Goal: Task Accomplishment & Management: Use online tool/utility

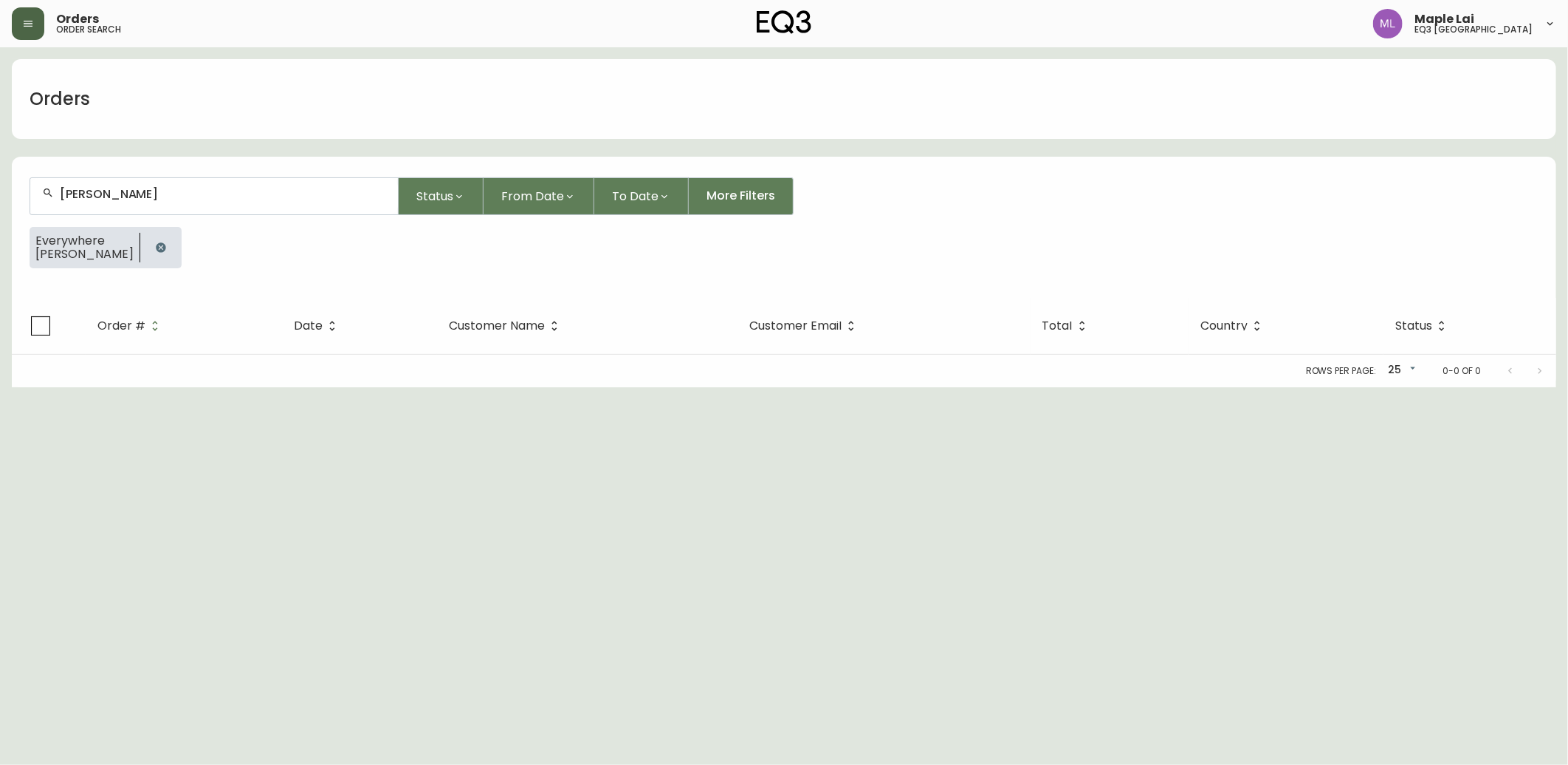
click at [38, 24] on button "button" at bounding box center [28, 24] width 33 height 33
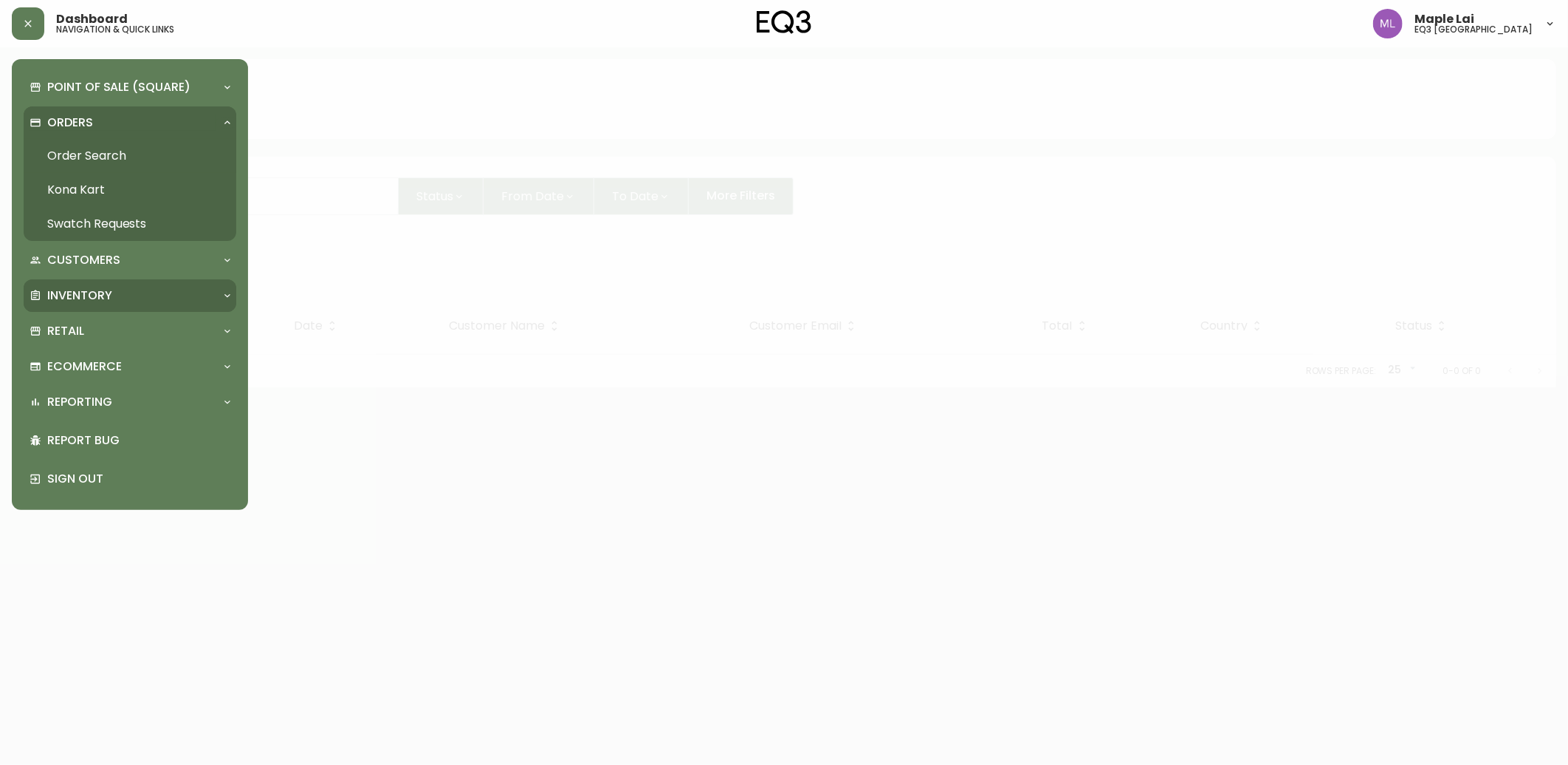
click at [144, 300] on div "Inventory" at bounding box center [122, 296] width 186 height 16
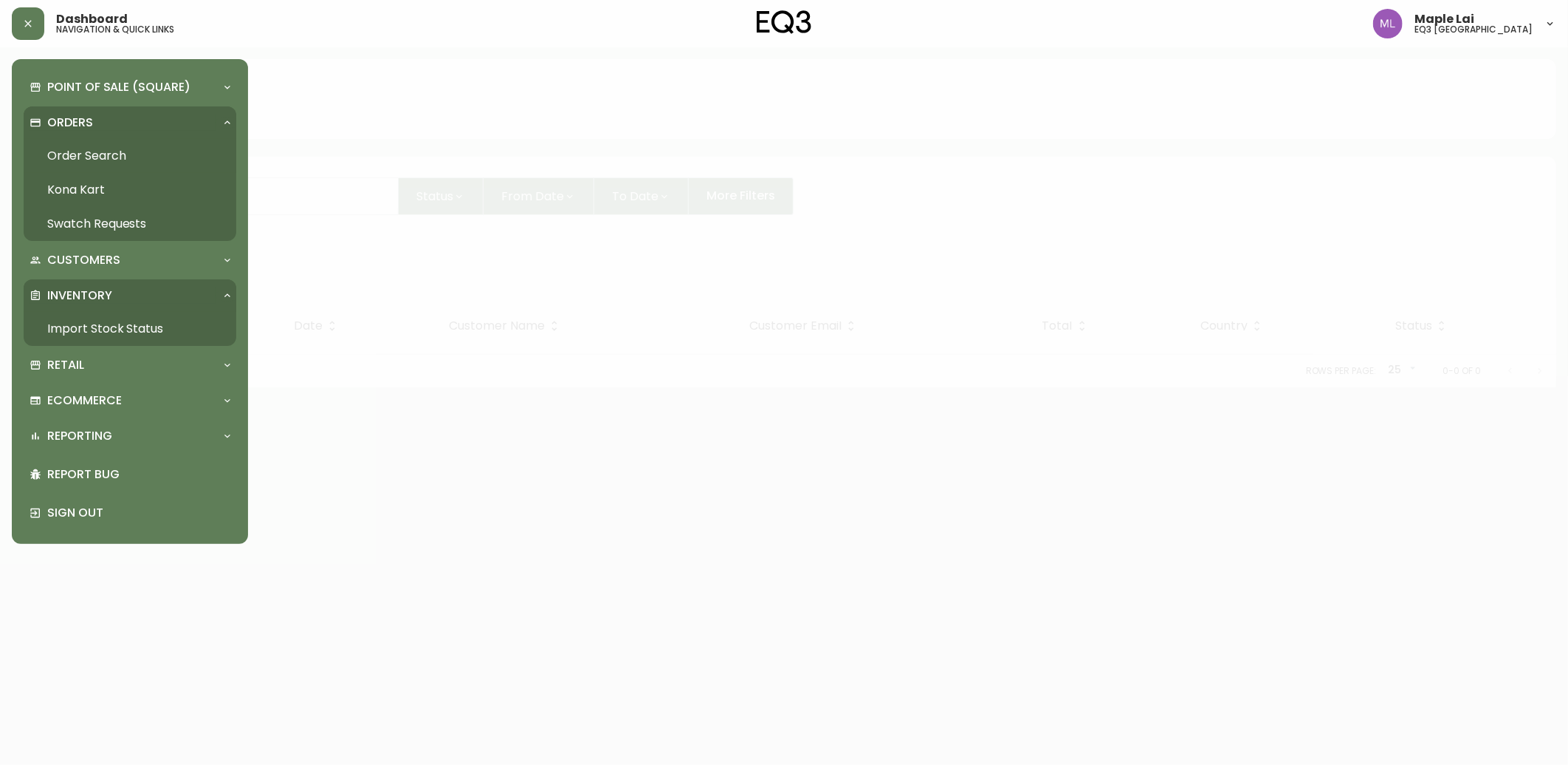
click at [141, 326] on link "Import Stock Status" at bounding box center [130, 329] width 212 height 34
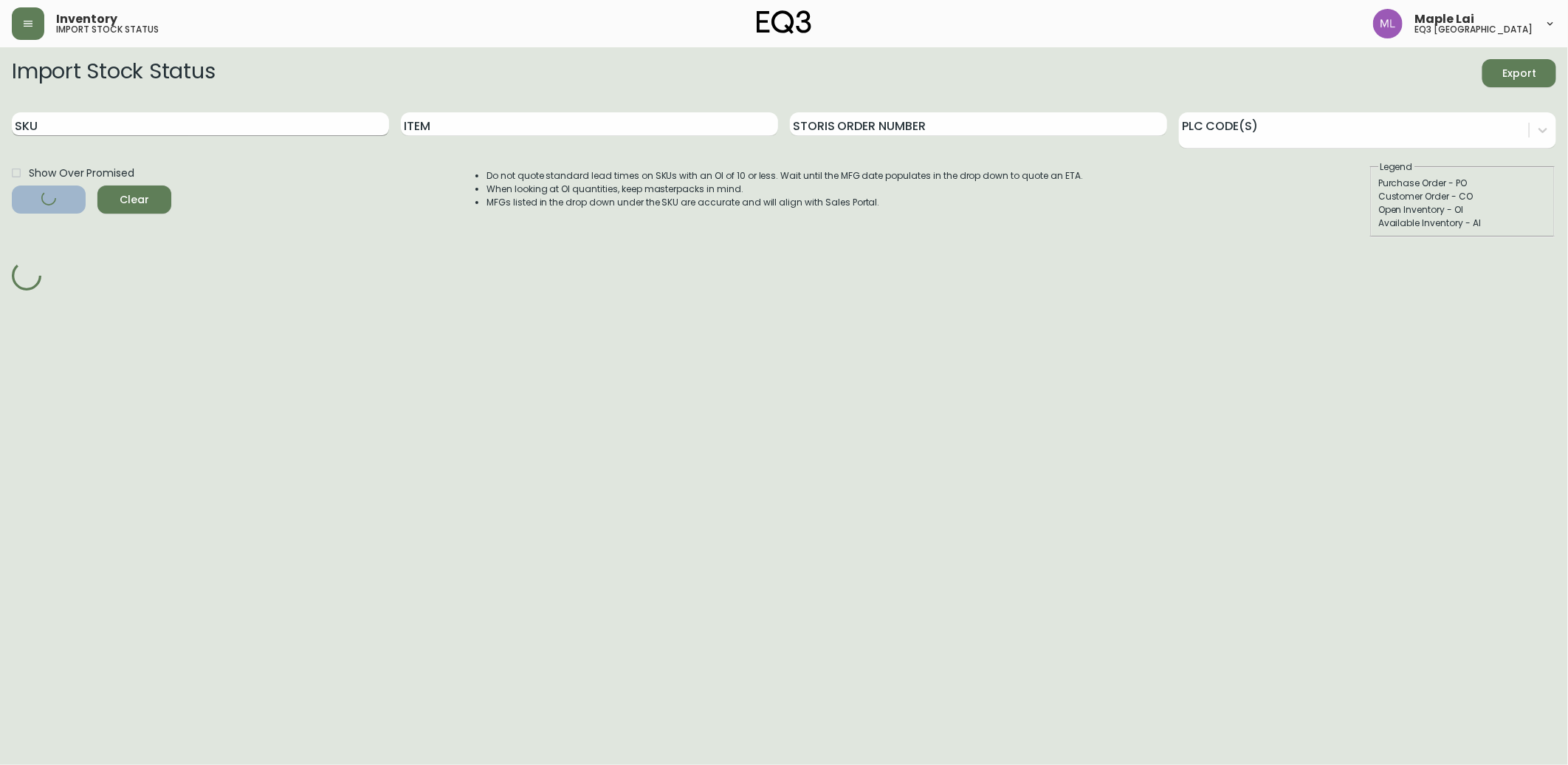
click at [223, 124] on input "SKU" at bounding box center [200, 124] width 377 height 24
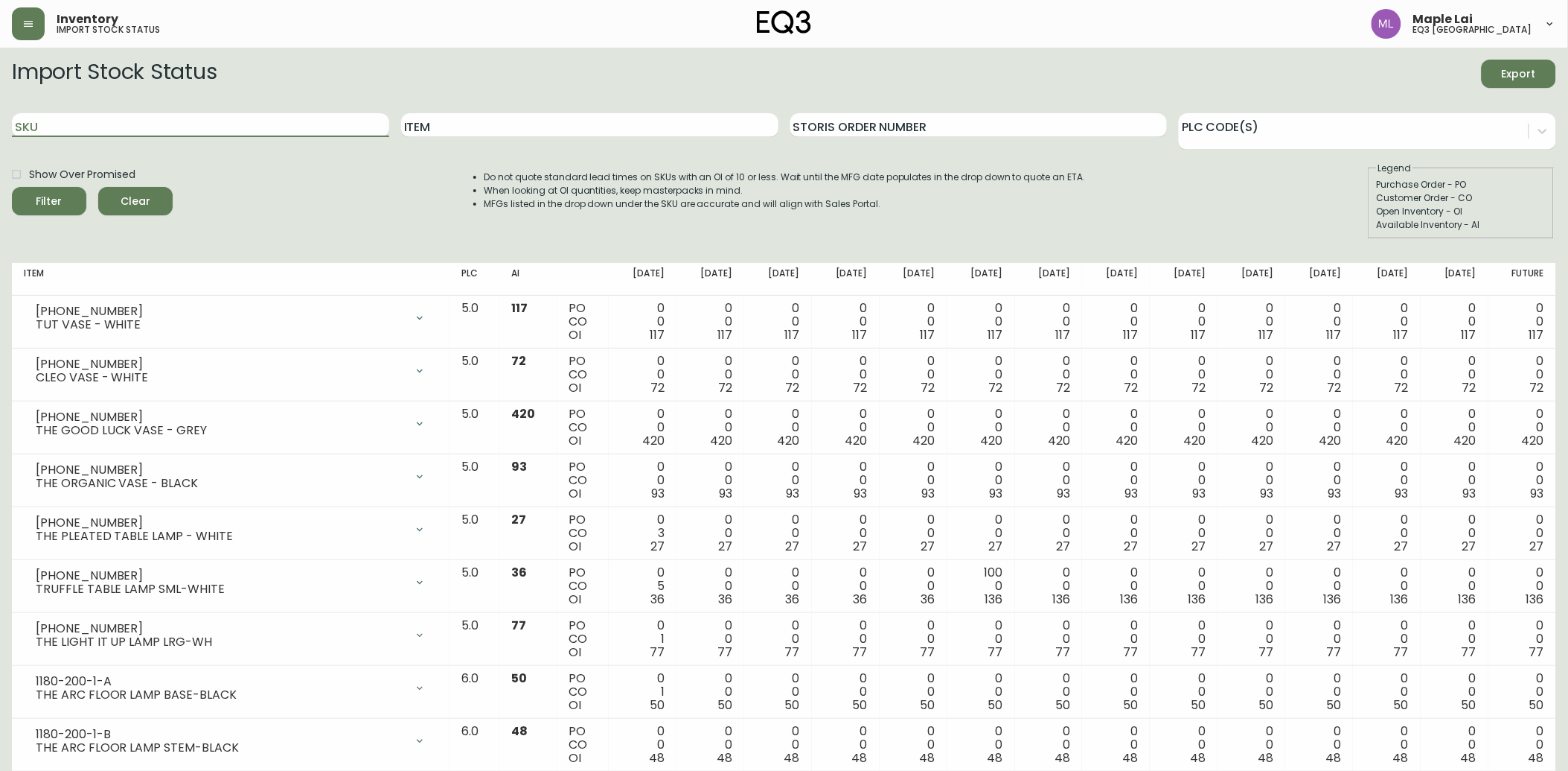
paste input "3020-663-16-A"
click at [12, 187] on button "Filter" at bounding box center [48, 200] width 74 height 28
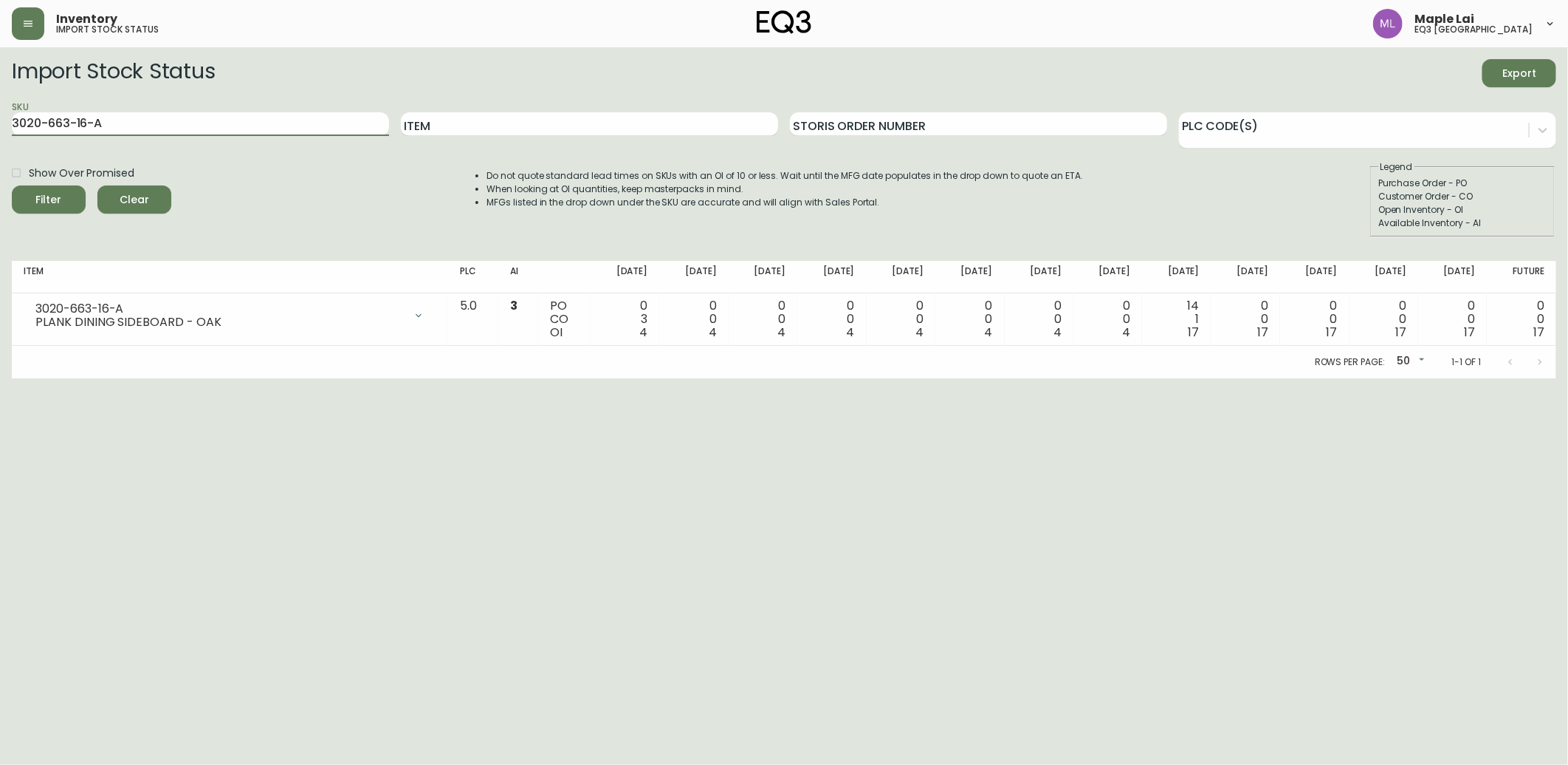
drag, startPoint x: 157, startPoint y: 122, endPoint x: 0, endPoint y: 72, distance: 164.8
click at [0, 74] on html "Inventory import stock status Maple Lai eq3 [GEOGRAPHIC_DATA] Import Stock Stat…" at bounding box center [784, 189] width 1568 height 378
paste input "4-16-B"
type input "3020-664-16-B"
click at [12, 185] on button "Filter" at bounding box center [48, 199] width 73 height 28
